Goal: Obtain resource: Download file/media

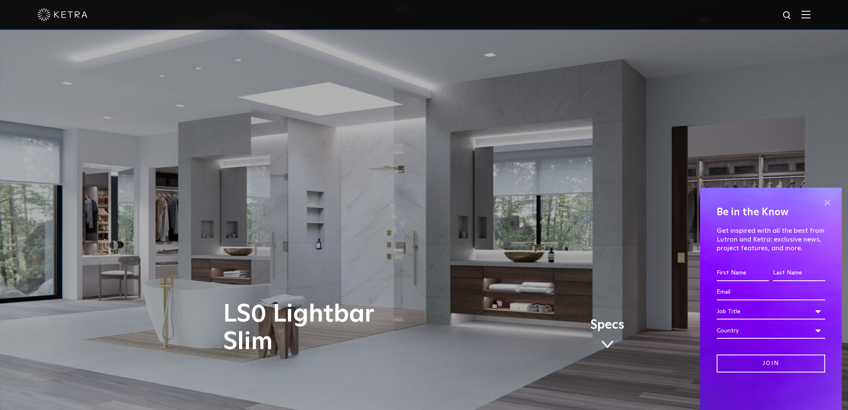
click at [833, 201] on span at bounding box center [827, 202] width 13 height 13
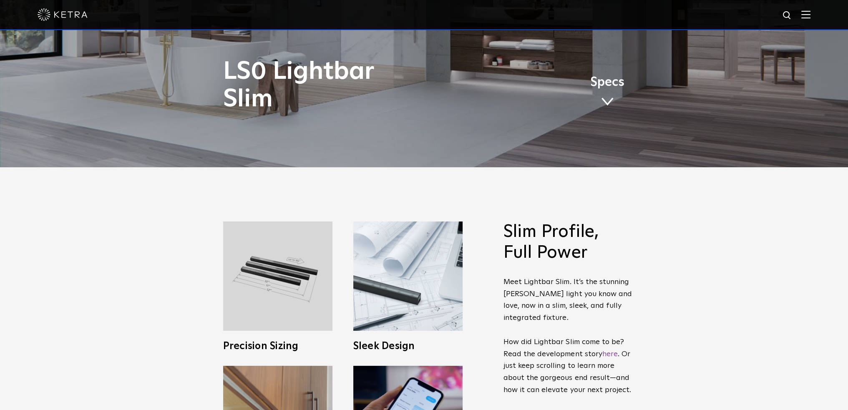
scroll to position [376, 0]
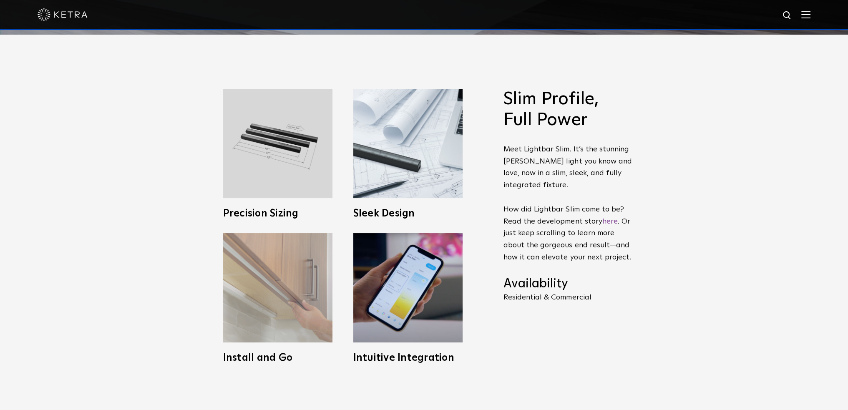
click at [298, 298] on img at bounding box center [277, 287] width 109 height 109
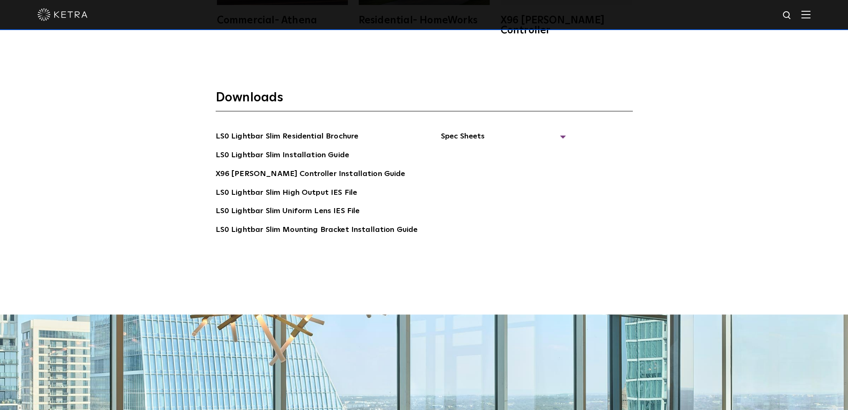
scroll to position [1753, 0]
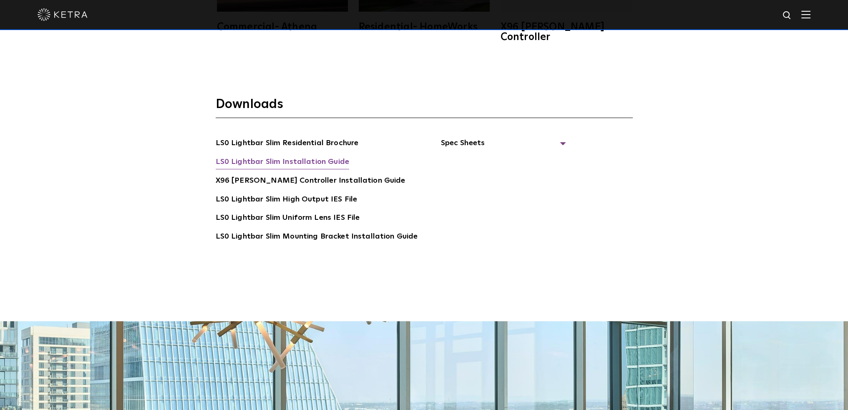
click at [332, 156] on link "LS0 Lightbar Slim Installation Guide" at bounding box center [283, 162] width 134 height 13
click at [547, 137] on span "Spec Sheets" at bounding box center [503, 146] width 125 height 18
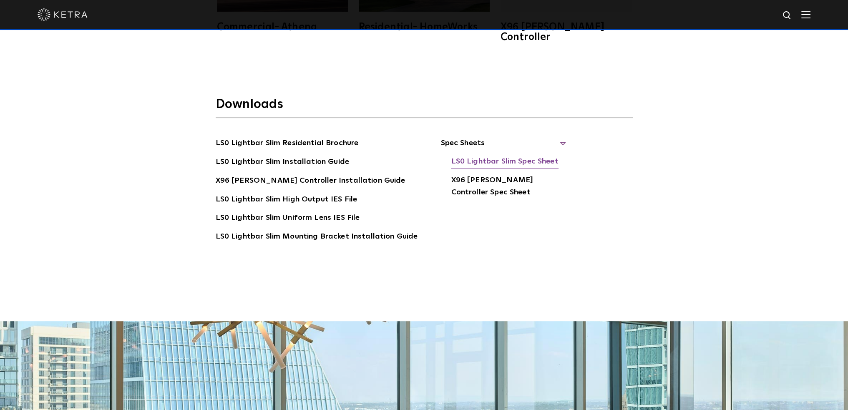
click at [509, 156] on link "LS0 Lightbar Slim Spec Sheet" at bounding box center [504, 162] width 107 height 13
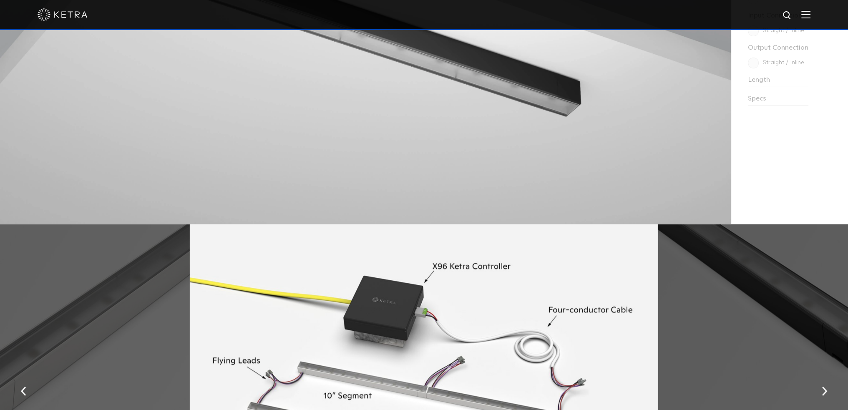
scroll to position [0, 0]
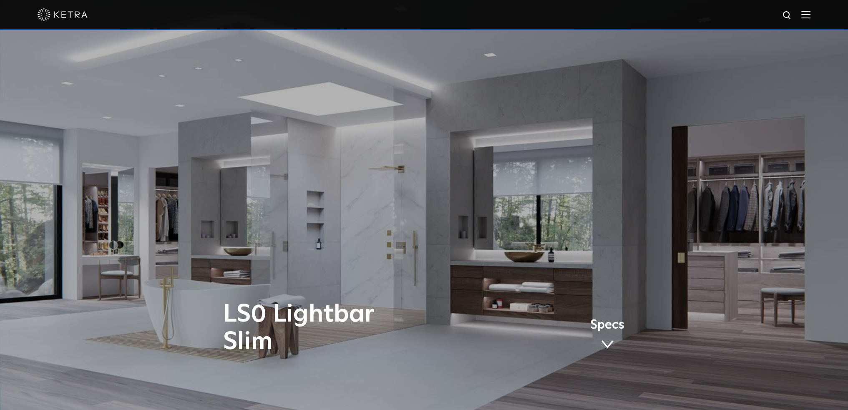
drag, startPoint x: 242, startPoint y: 267, endPoint x: 202, endPoint y: 0, distance: 269.5
drag, startPoint x: 201, startPoint y: 164, endPoint x: 172, endPoint y: 23, distance: 143.6
click at [811, 15] on img at bounding box center [806, 14] width 9 height 8
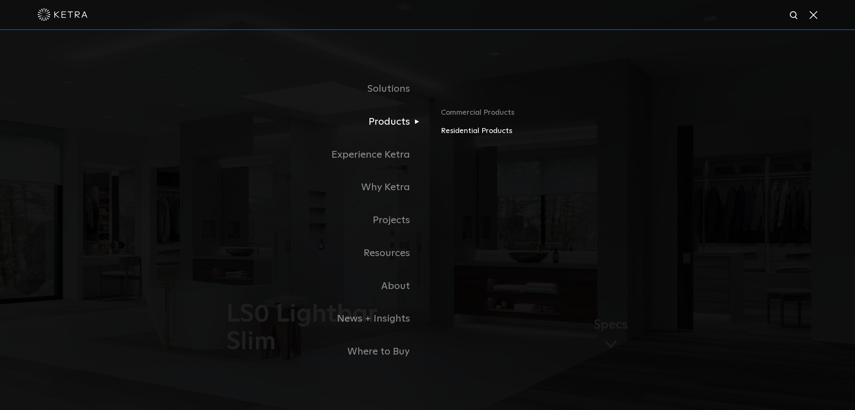
click at [467, 133] on link "Residential Products" at bounding box center [538, 131] width 195 height 12
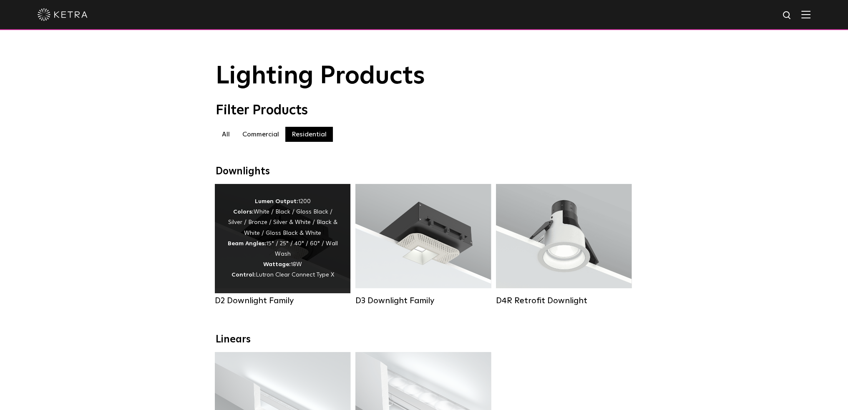
click at [285, 223] on div "Lumen Output: 1200 Colors: White / Black / Gloss Black / Silver / Bronze / Silv…" at bounding box center [282, 239] width 111 height 84
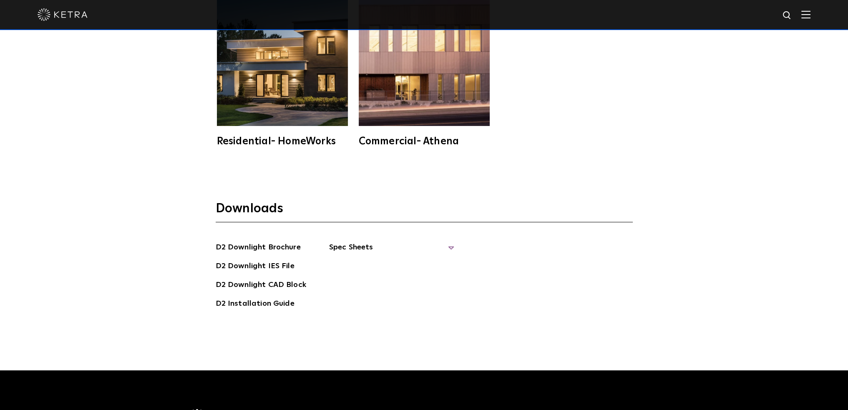
scroll to position [2504, 0]
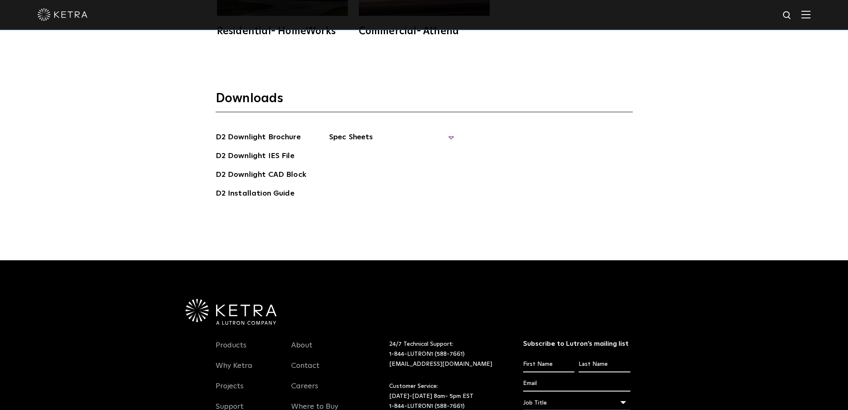
click at [412, 135] on span "Spec Sheets" at bounding box center [391, 140] width 125 height 18
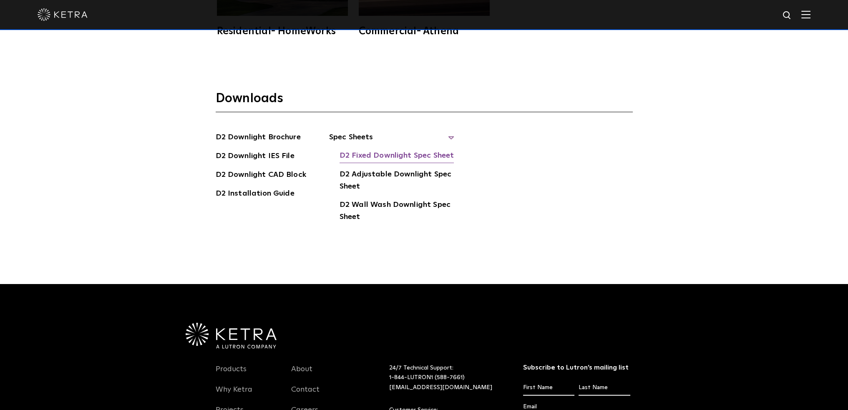
click at [406, 156] on link "D2 Fixed Downlight Spec Sheet" at bounding box center [397, 156] width 114 height 13
